Goal: Task Accomplishment & Management: Complete application form

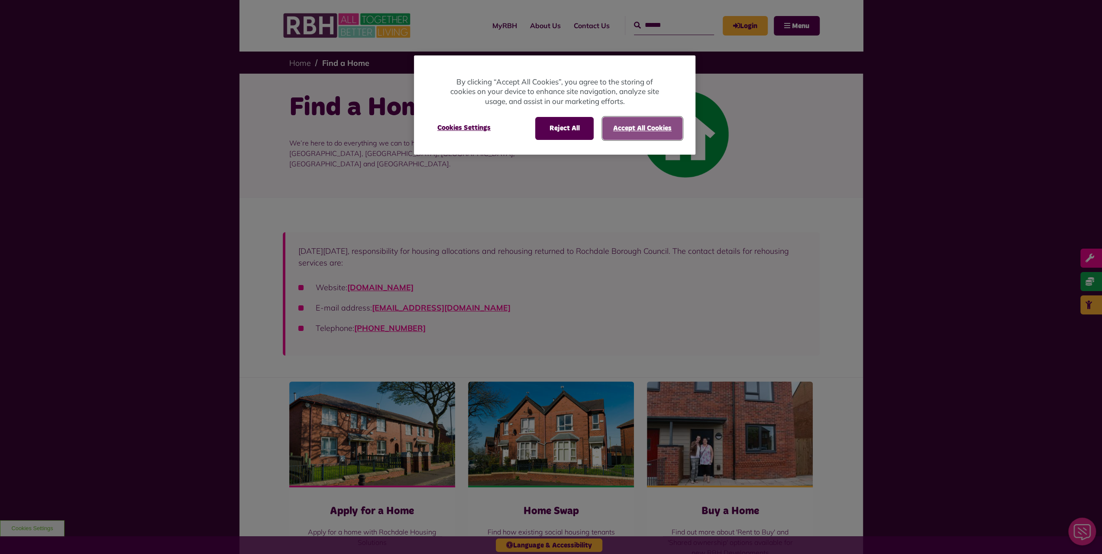
drag, startPoint x: 625, startPoint y: 130, endPoint x: 625, endPoint y: 135, distance: 4.8
click at [626, 131] on button "Accept All Cookies" at bounding box center [642, 128] width 80 height 23
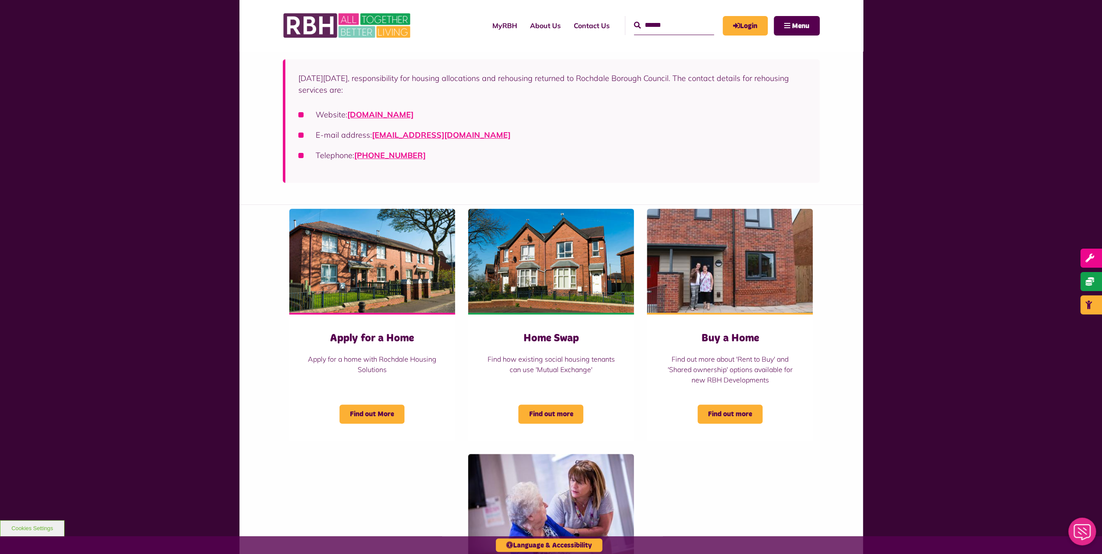
scroll to position [173, 0]
click at [377, 413] on span "Find out More" at bounding box center [372, 413] width 65 height 19
click at [560, 274] on img at bounding box center [551, 260] width 166 height 104
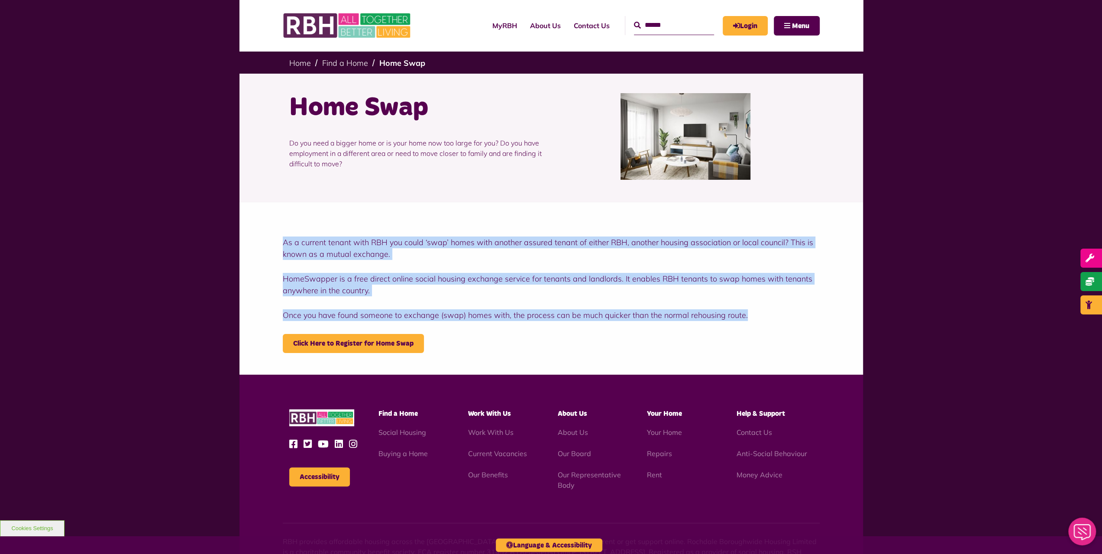
drag, startPoint x: 283, startPoint y: 242, endPoint x: 745, endPoint y: 310, distance: 466.7
click at [780, 307] on div "As a current tenant with RBH you could ‘swap’ homes with another assured tenant…" at bounding box center [551, 294] width 537 height 116
copy div "As a current tenant with RBH you could ‘swap’ homes with another assured tenant…"
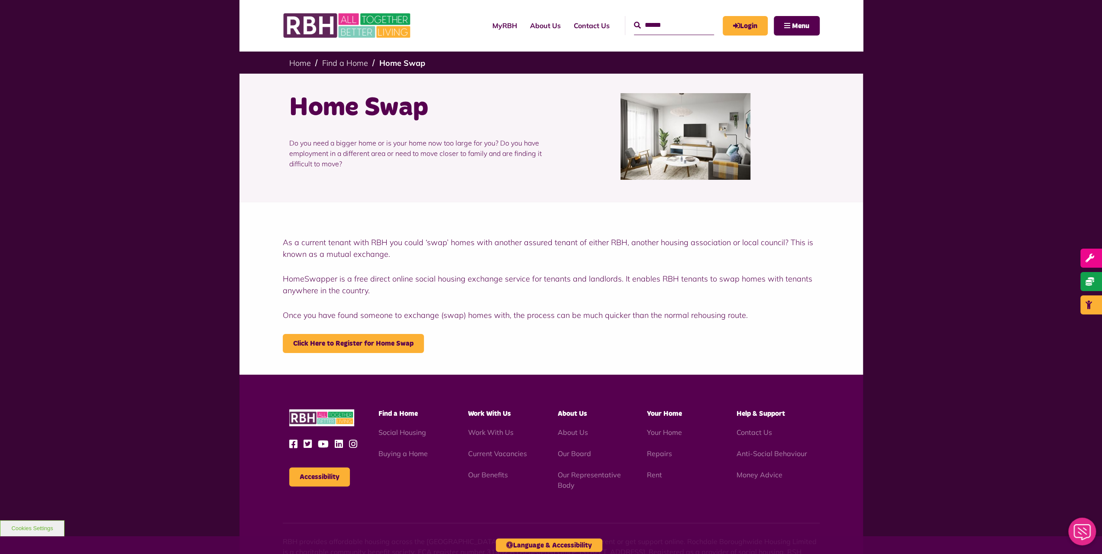
click at [331, 185] on div "Home Swap Do you need a bigger home or is your home now too large for you? Do y…" at bounding box center [551, 137] width 537 height 126
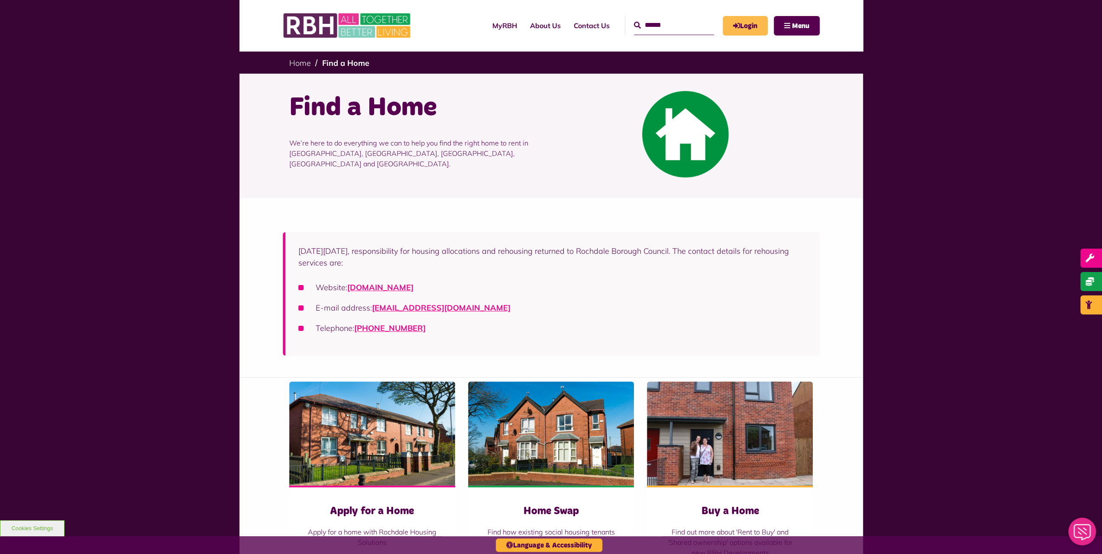
click at [751, 23] on link "Login" at bounding box center [745, 25] width 45 height 19
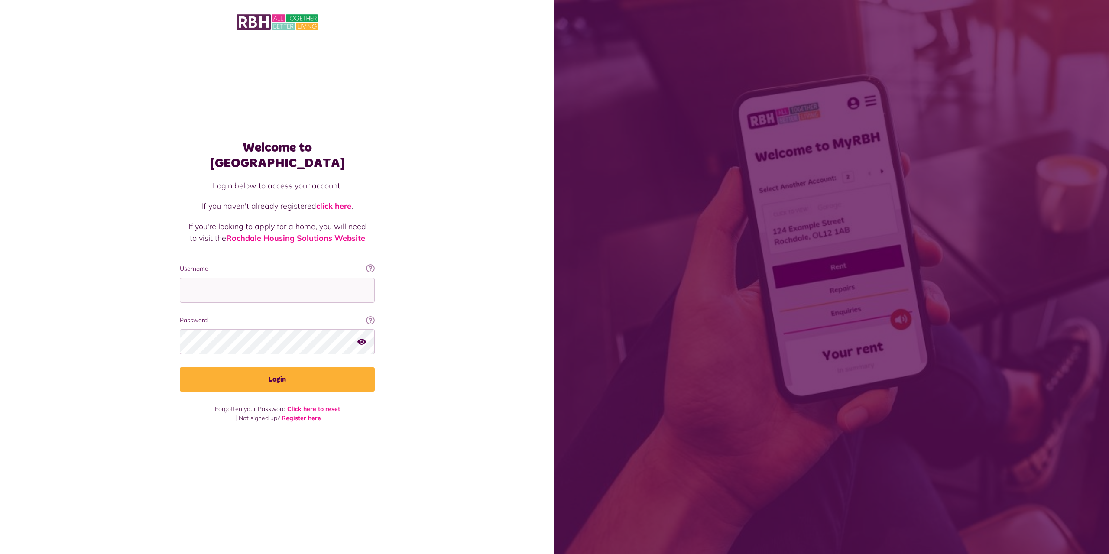
click at [310, 414] on link "Register here" at bounding box center [300, 418] width 39 height 8
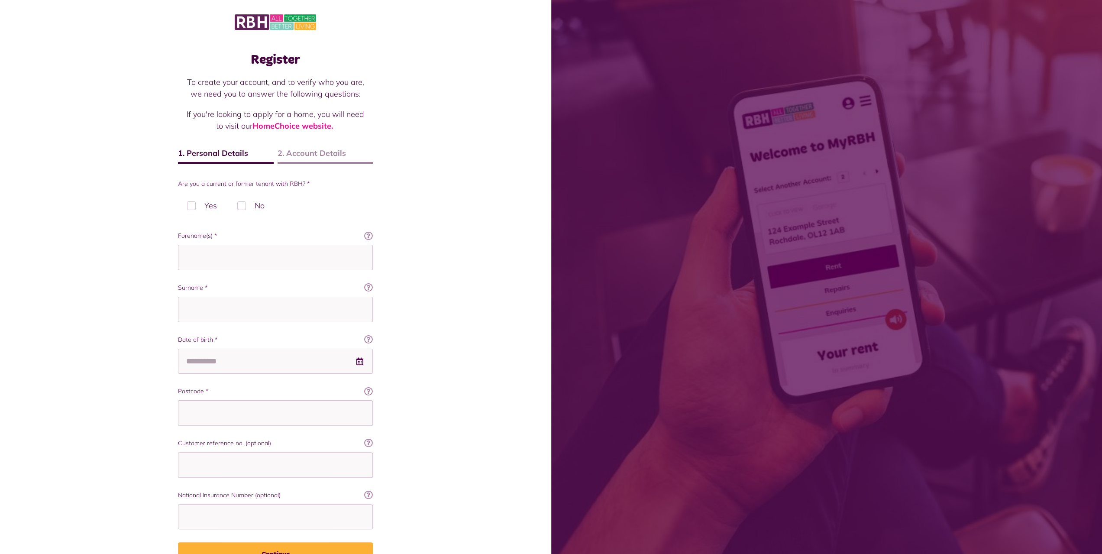
click at [188, 208] on label "Yes" at bounding box center [202, 206] width 48 height 26
drag, startPoint x: 248, startPoint y: 206, endPoint x: 249, endPoint y: 215, distance: 9.1
click at [248, 207] on label "No" at bounding box center [250, 206] width 45 height 26
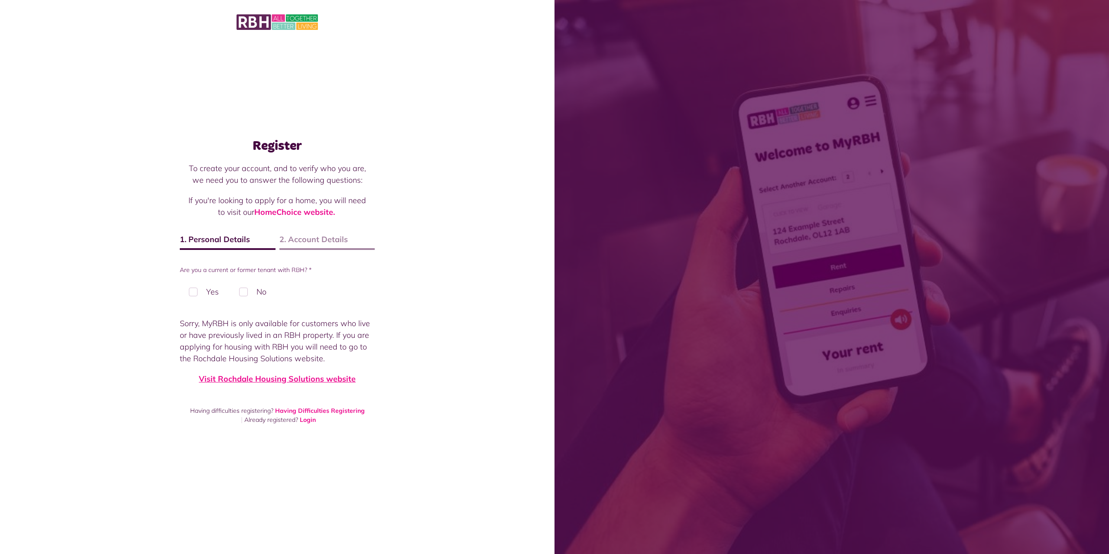
click at [278, 378] on link "Visit Rochdale Housing Solutions website" at bounding box center [277, 379] width 157 height 10
